Goal: Task Accomplishment & Management: Manage account settings

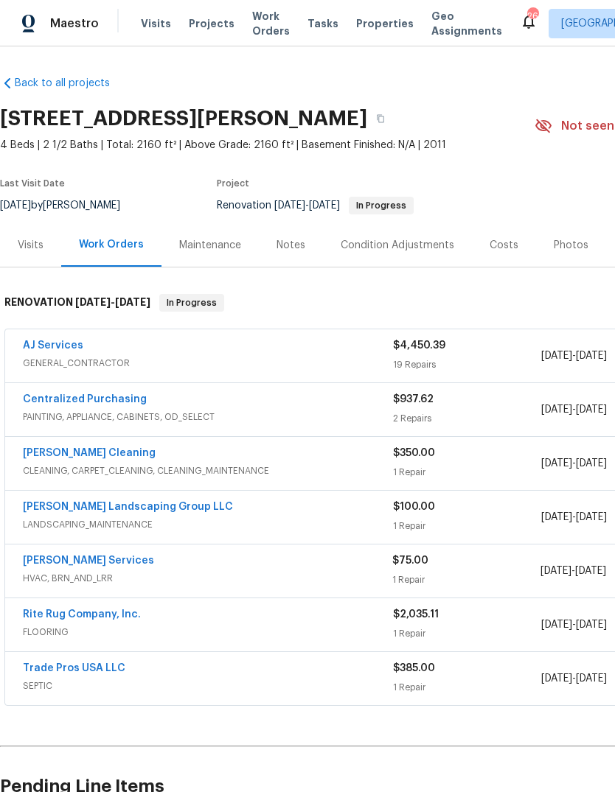
click at [155, 25] on span "Visits" at bounding box center [156, 23] width 30 height 15
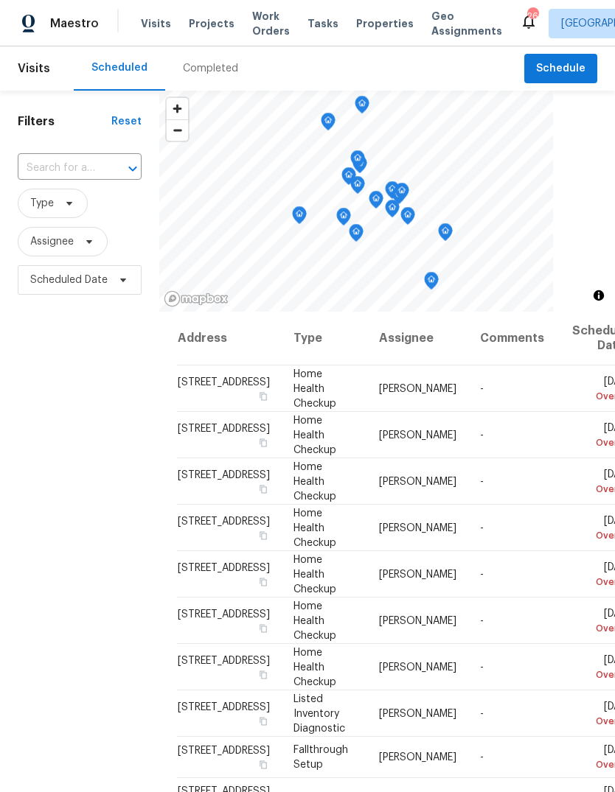
click at [66, 172] on input "text" at bounding box center [59, 168] width 83 height 23
type input "170 [PERSON_NAME]"
click at [74, 211] on li "[STREET_ADDRESS]" at bounding box center [78, 202] width 123 height 24
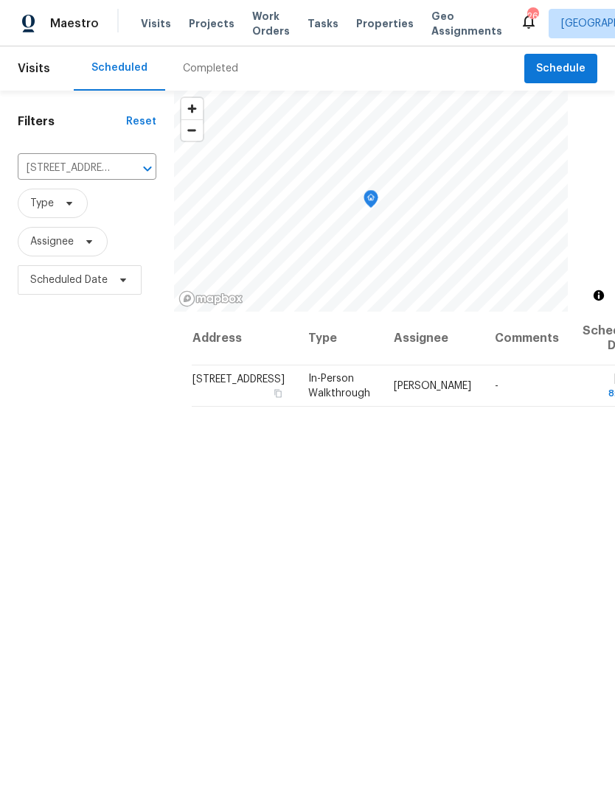
click at [121, 174] on icon "Clear" at bounding box center [128, 168] width 15 height 15
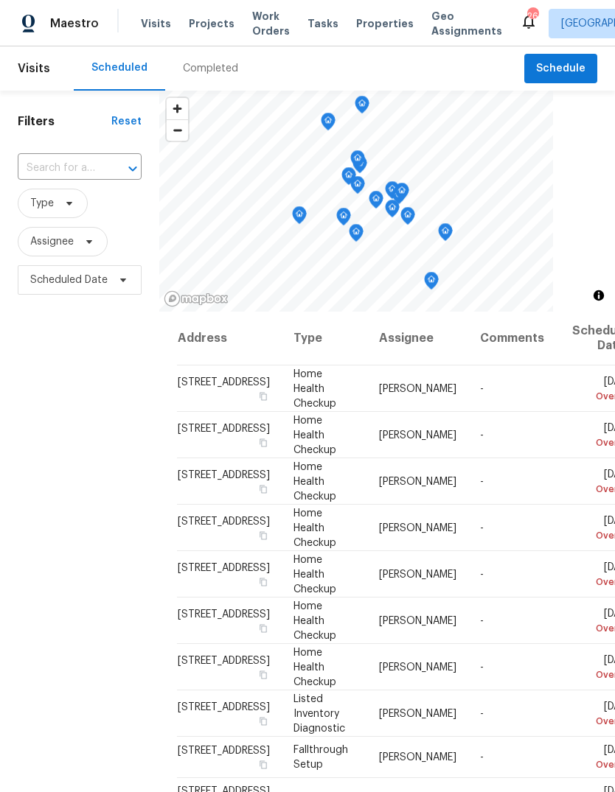
click at [63, 166] on input "text" at bounding box center [59, 168] width 83 height 23
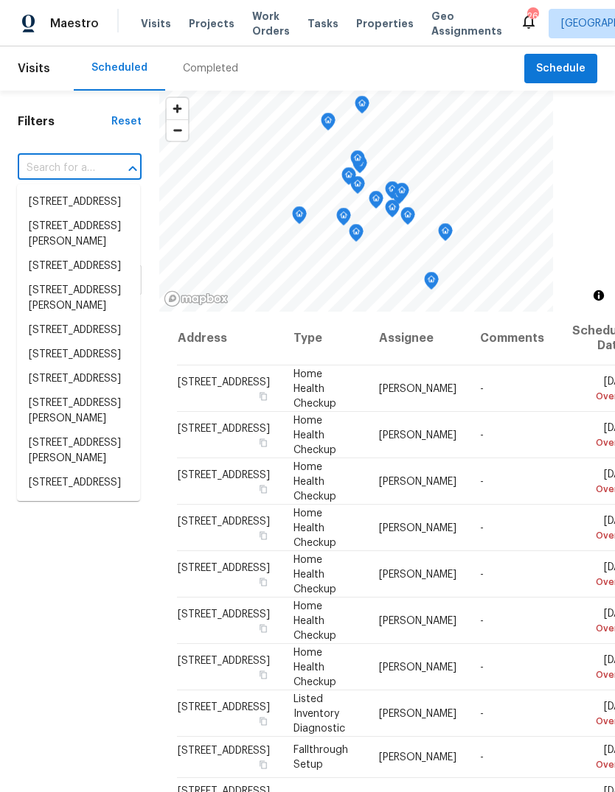
click at [59, 167] on input "text" at bounding box center [59, 168] width 83 height 23
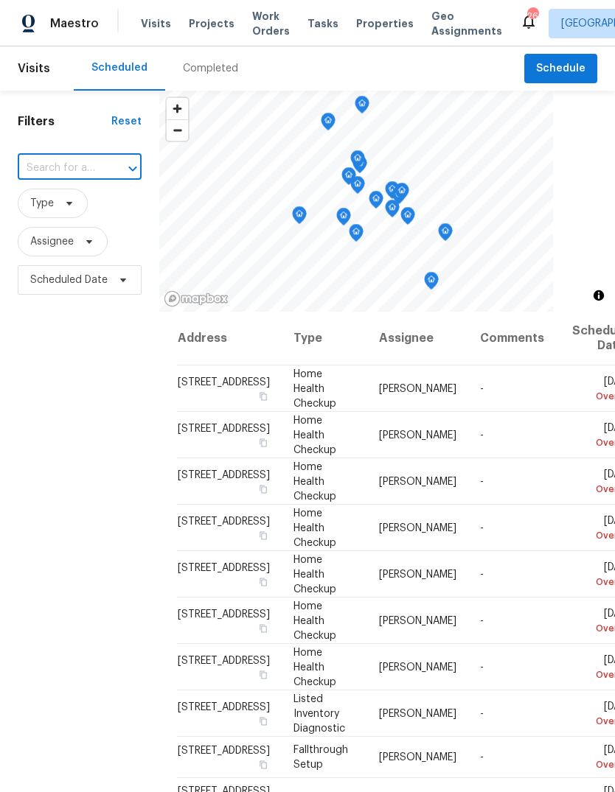
paste input "[STREET_ADDRESS]"
type input "[STREET_ADDRESS]"
click at [55, 214] on li "[STREET_ADDRESS]" at bounding box center [78, 202] width 123 height 24
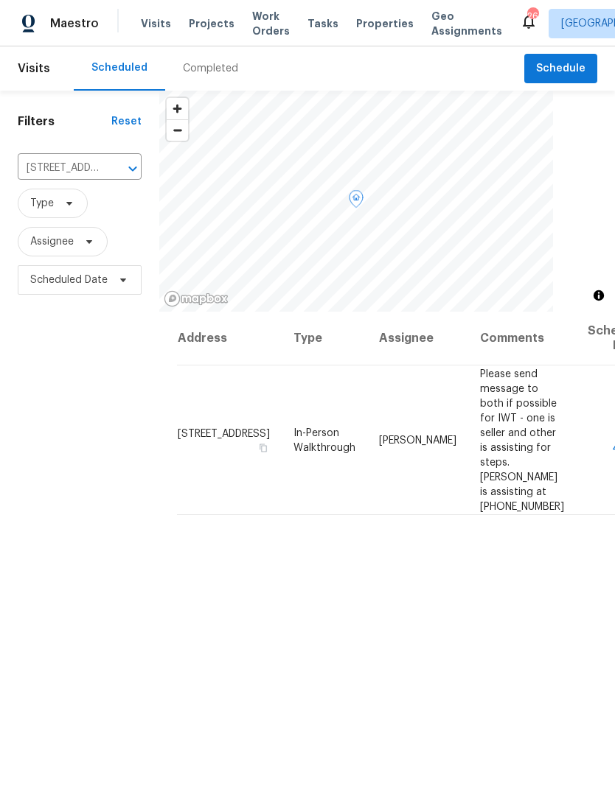
click at [0, 0] on icon at bounding box center [0, 0] width 0 height 0
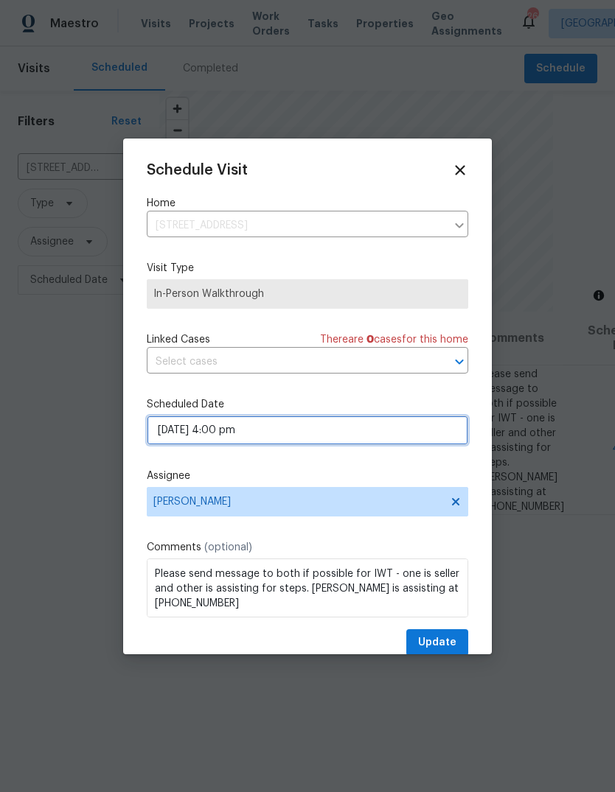
click at [365, 434] on input "[DATE] 4:00 pm" at bounding box center [307, 430] width 321 height 29
select select "pm"
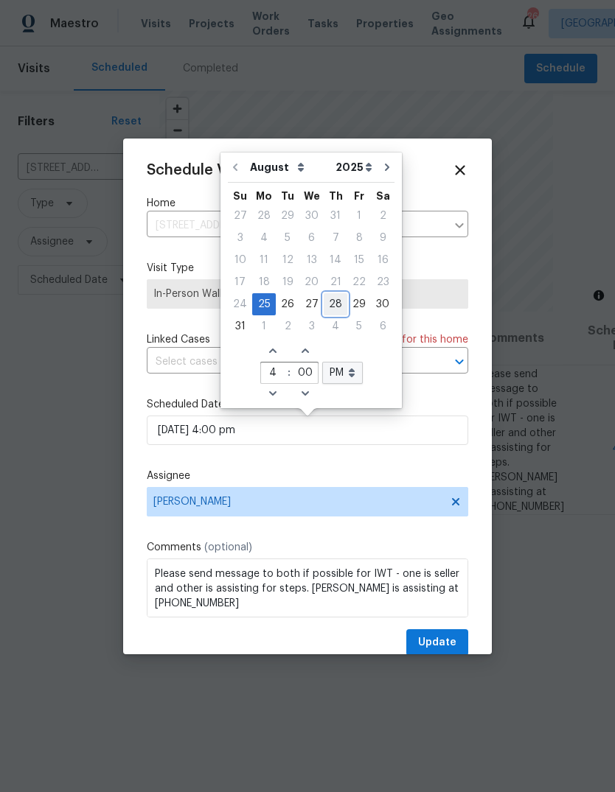
click at [330, 307] on div "28" at bounding box center [336, 304] width 24 height 21
type input "[DATE] 4:00 pm"
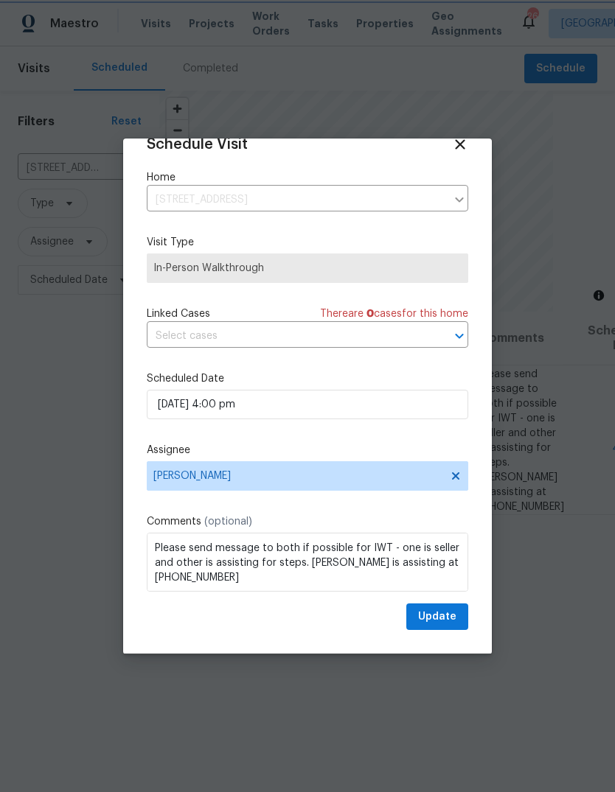
scroll to position [29, 0]
click at [440, 618] on span "Update" at bounding box center [437, 617] width 38 height 18
